Goal: Task Accomplishment & Management: Manage account settings

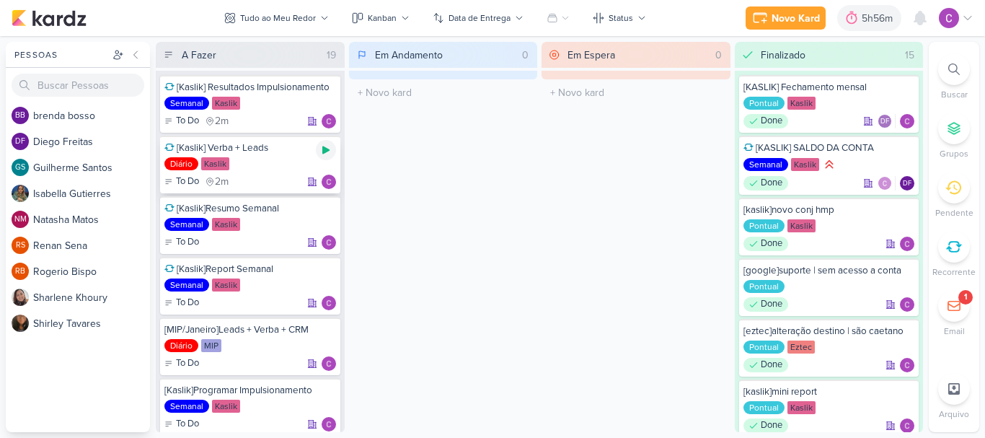
click at [329, 147] on icon at bounding box center [326, 150] width 12 height 12
click at [324, 148] on icon at bounding box center [325, 149] width 7 height 7
click at [877, 19] on div "6h12m" at bounding box center [879, 18] width 33 height 15
click at [874, 25] on div "0h43m" at bounding box center [879, 18] width 36 height 15
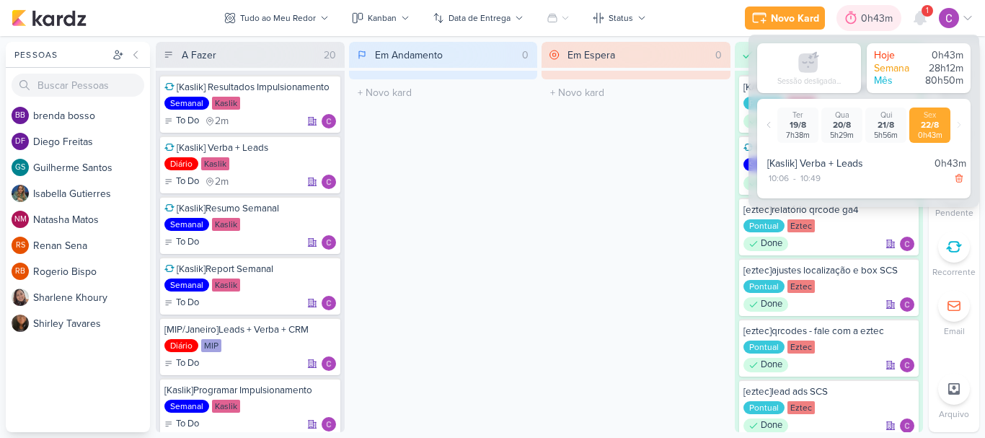
click at [874, 25] on div "0h43m" at bounding box center [879, 18] width 36 height 15
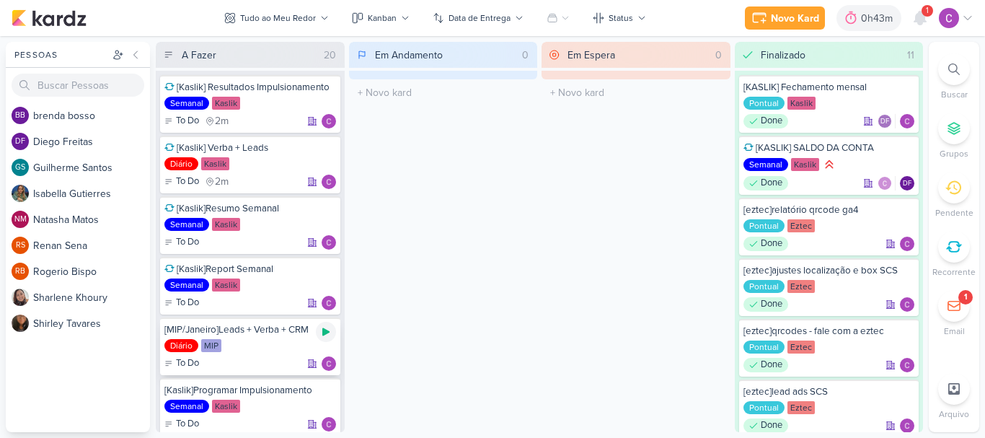
click at [327, 332] on icon at bounding box center [325, 332] width 7 height 8
click at [621, 205] on div "Em Espera 0 O título do kard deve ter menos que 100 caracteres" at bounding box center [635, 237] width 189 height 390
click at [921, 10] on div "1" at bounding box center [927, 11] width 12 height 12
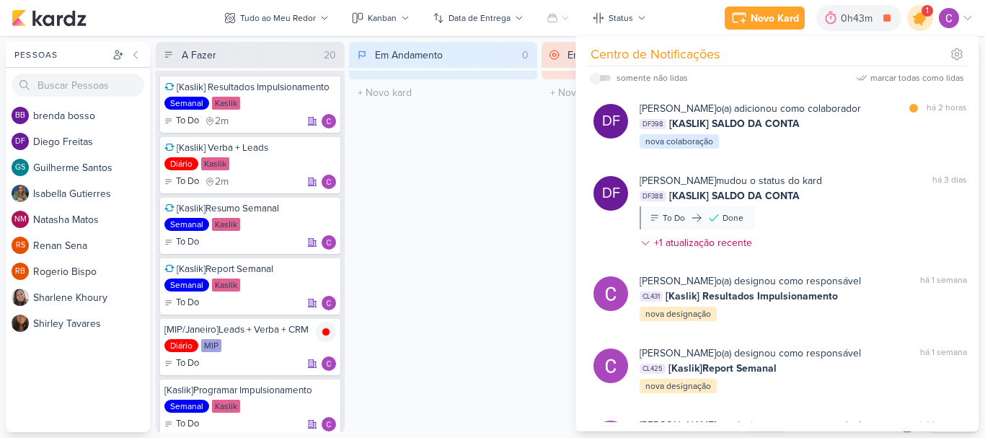
click at [918, 15] on icon at bounding box center [919, 17] width 17 height 17
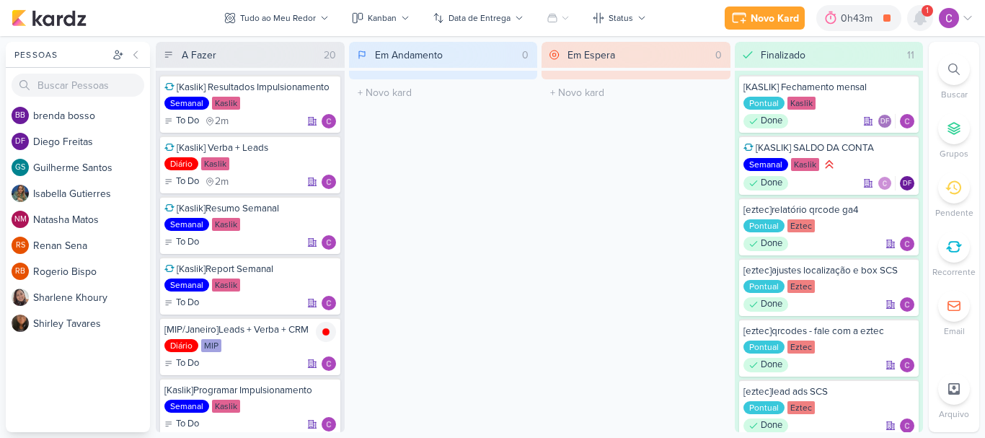
click at [923, 27] on div at bounding box center [920, 18] width 26 height 26
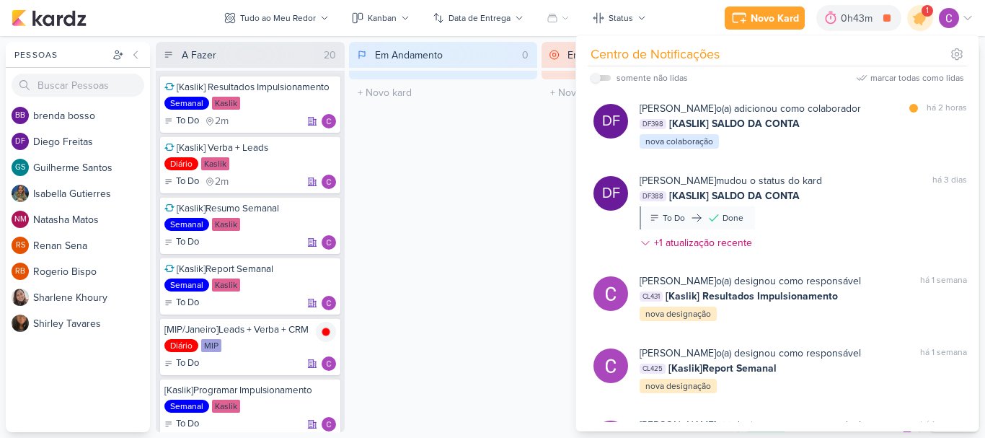
drag, startPoint x: 932, startPoint y: 75, endPoint x: 792, endPoint y: 72, distance: 139.9
click at [928, 78] on div "marcar todas como lidas" at bounding box center [917, 77] width 94 height 13
click at [522, 140] on div "Em Andamento 0 O título do kard deve ter menos que 100 caracteres" at bounding box center [443, 237] width 189 height 390
